Goal: Task Accomplishment & Management: Manage account settings

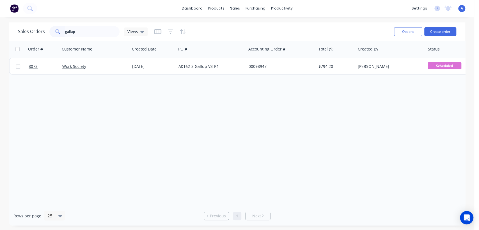
click at [56, 32] on div "gallup" at bounding box center [84, 31] width 70 height 11
type input "displayrite"
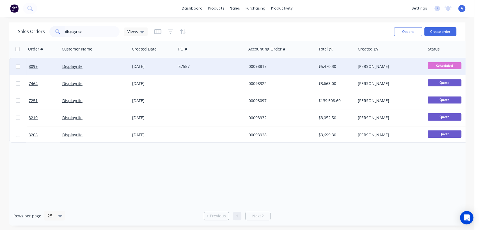
click at [212, 64] on div "57557" at bounding box center [210, 67] width 62 height 6
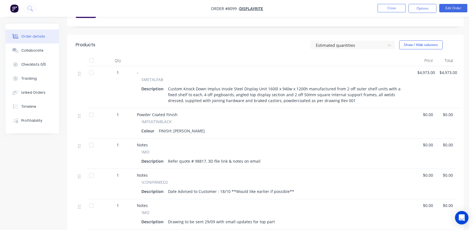
scroll to position [156, 0]
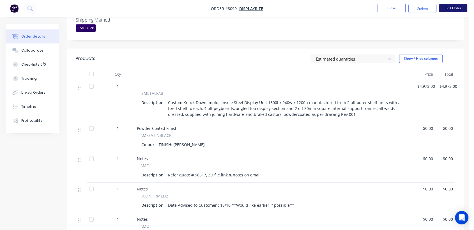
click at [461, 8] on button "Edit Order" at bounding box center [454, 8] width 28 height 8
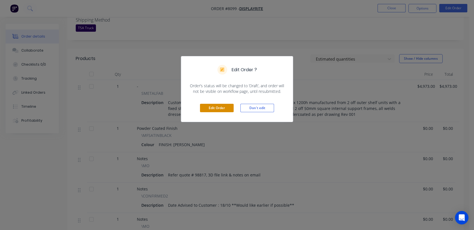
click at [227, 107] on button "Edit Order" at bounding box center [217, 108] width 34 height 8
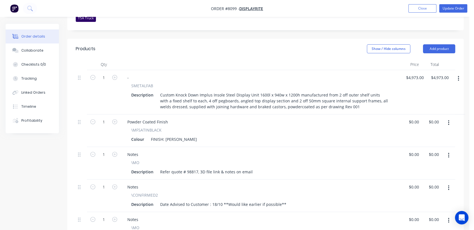
scroll to position [187, 0]
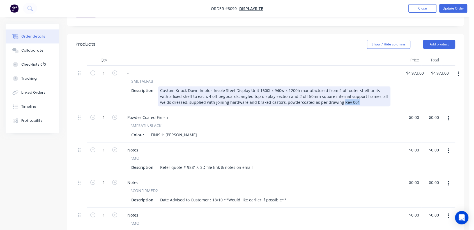
drag, startPoint x: 342, startPoint y: 86, endPoint x: 326, endPoint y: 88, distance: 16.4
click at [326, 88] on div "Custom Knock Down Implus Insole Steel Display Unit 1600l x 940w x 1200h manufac…" at bounding box center [274, 96] width 233 height 20
click at [311, 86] on div "Custom Knock Down Implus Insole Steel Display Unit 1600l x 940w x 1200h manufac…" at bounding box center [274, 96] width 233 height 20
click at [346, 87] on div "Custom Knock Down Implus Insole Steel Display Unit 1600l x 940w x 1200h manufac…" at bounding box center [274, 96] width 233 height 20
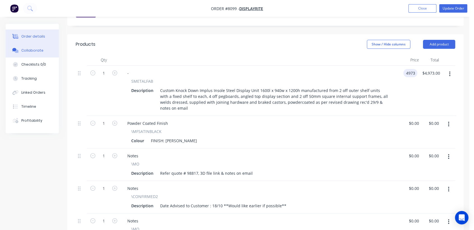
type input "$4,973.00"
click at [39, 49] on div "Collaborate" at bounding box center [32, 50] width 22 height 5
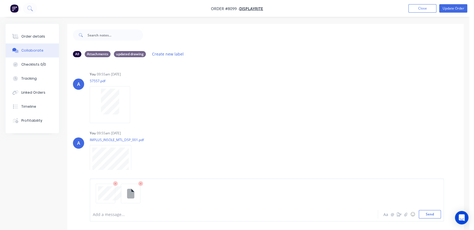
click at [111, 209] on div at bounding box center [267, 196] width 348 height 29
click at [110, 216] on div at bounding box center [223, 215] width 261 height 6
click at [436, 214] on button "Send" at bounding box center [430, 214] width 22 height 8
click at [37, 36] on div "Order details" at bounding box center [33, 36] width 24 height 5
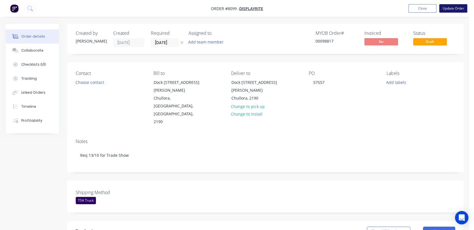
click at [459, 7] on button "Update Order" at bounding box center [454, 8] width 28 height 8
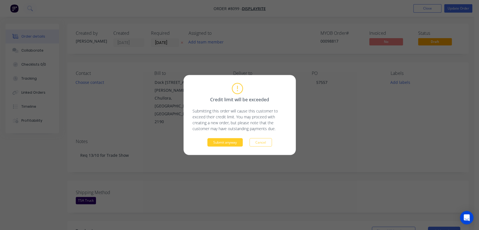
click at [230, 142] on button "Submit anyway" at bounding box center [224, 142] width 35 height 8
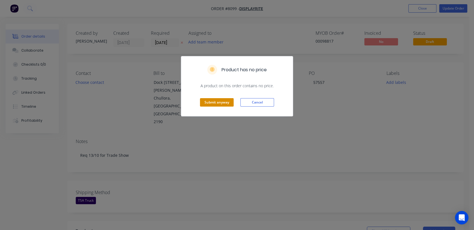
click at [222, 102] on button "Submit anyway" at bounding box center [217, 102] width 34 height 8
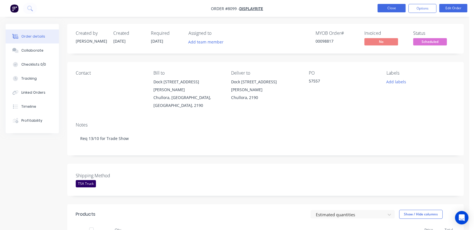
click at [395, 6] on button "Close" at bounding box center [392, 8] width 28 height 8
